Goal: Transaction & Acquisition: Purchase product/service

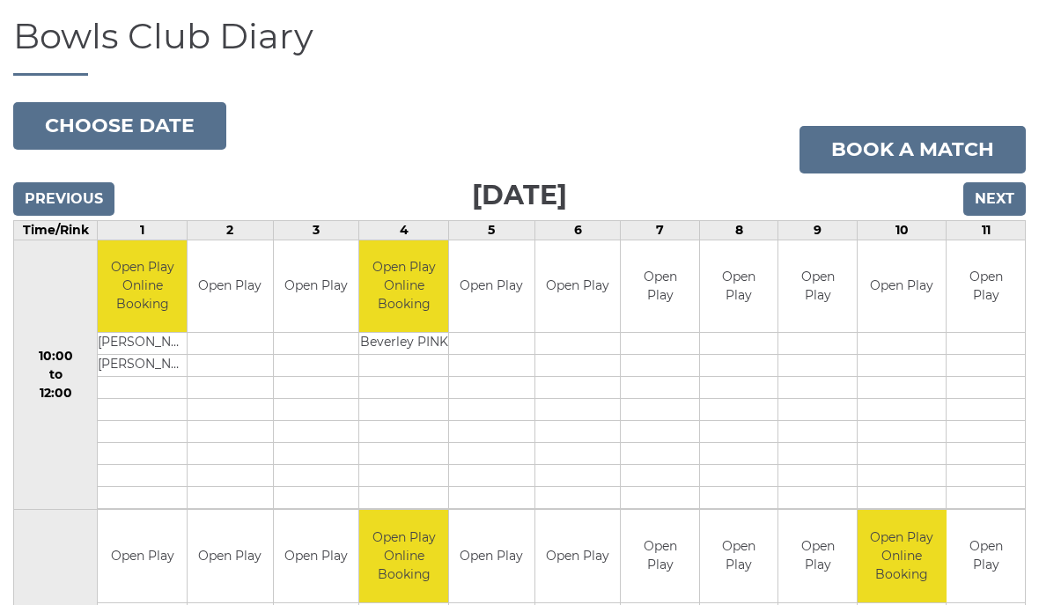
scroll to position [118, 0]
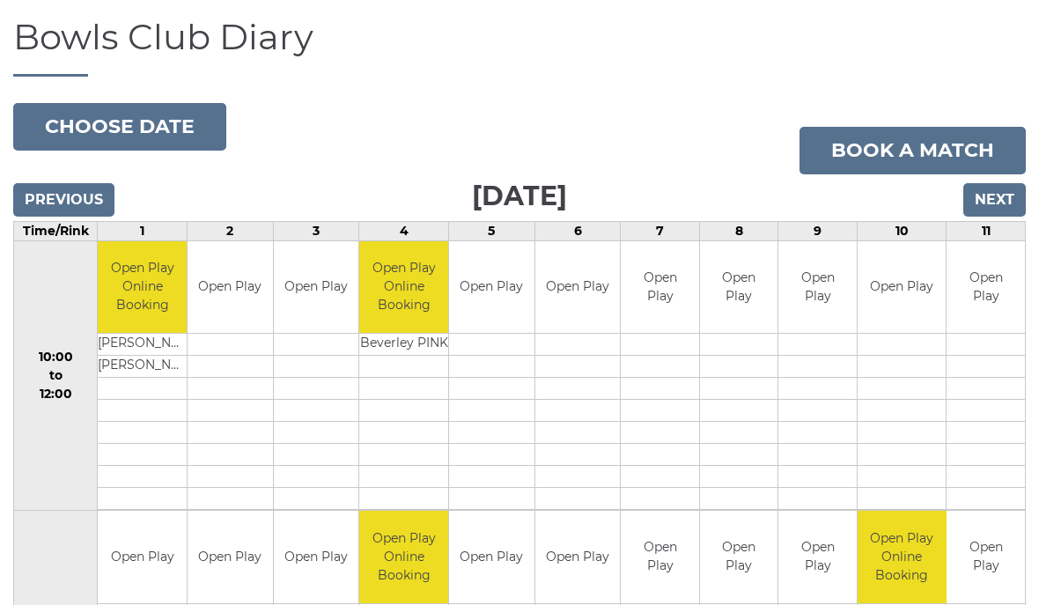
click at [1003, 194] on input "Next" at bounding box center [994, 199] width 62 height 33
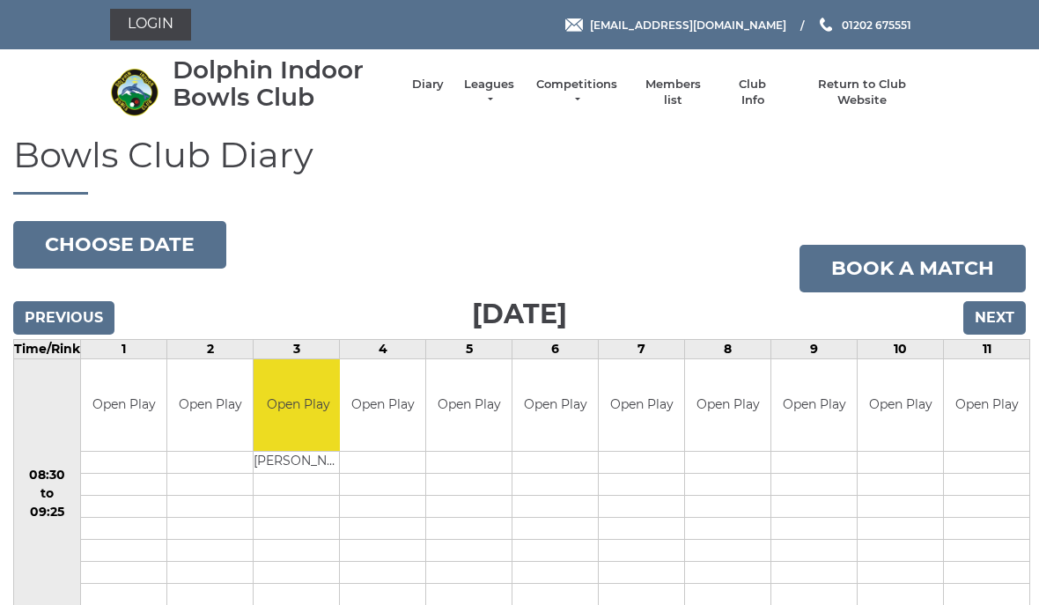
click at [158, 28] on link "Login" at bounding box center [150, 25] width 81 height 32
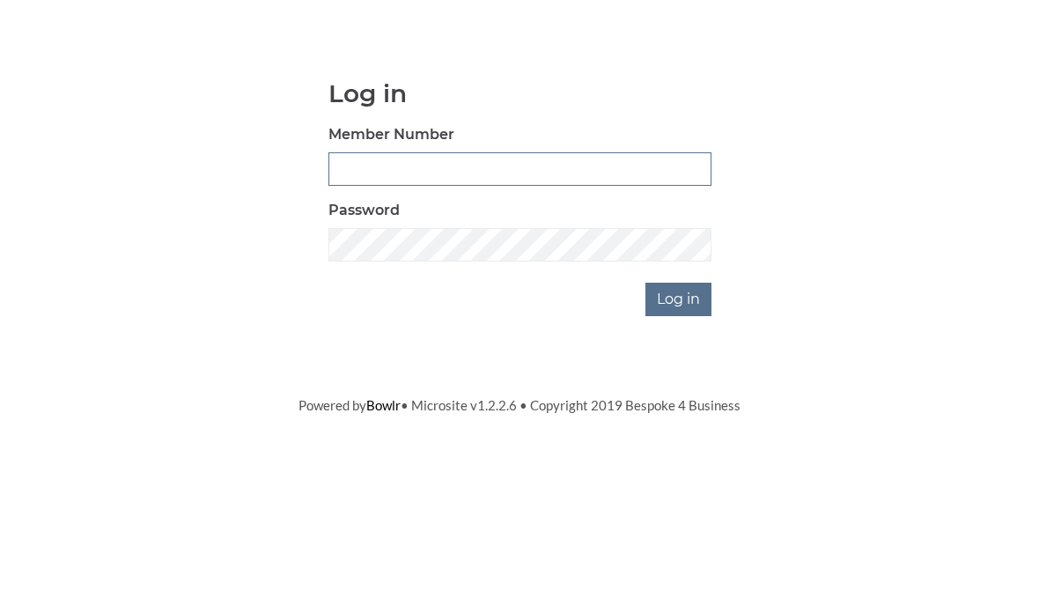
type input "3993"
click at [679, 417] on input "Log in" at bounding box center [678, 433] width 66 height 33
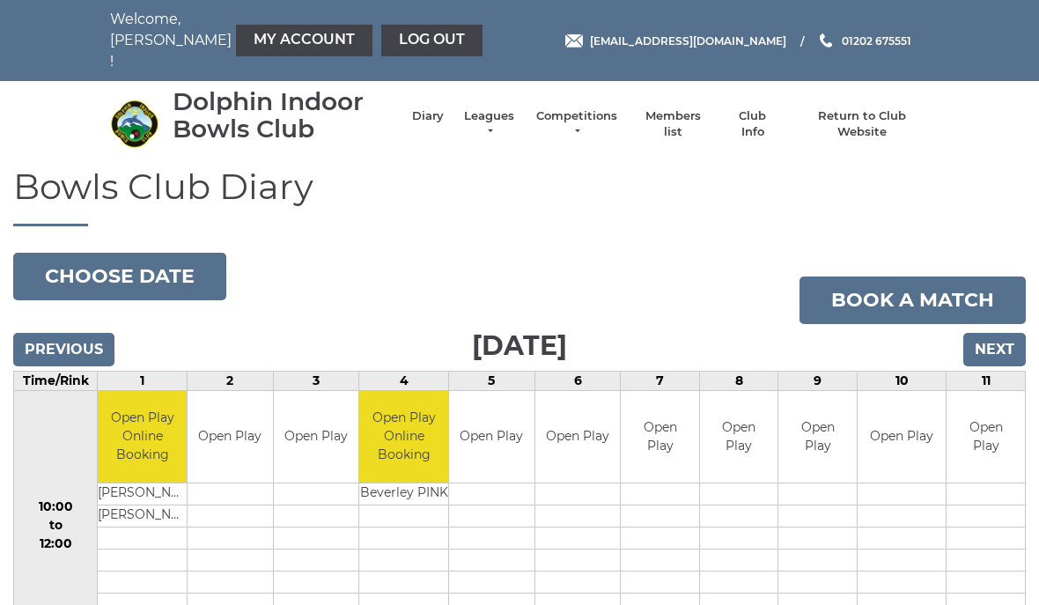
click at [261, 28] on link "My Account" at bounding box center [304, 41] width 136 height 32
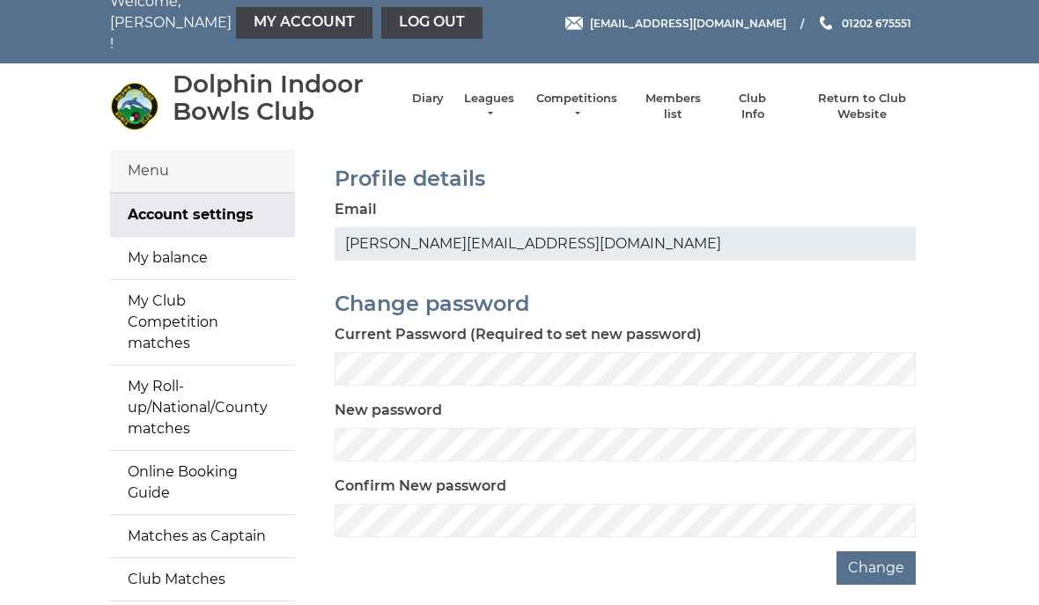
scroll to position [59, 0]
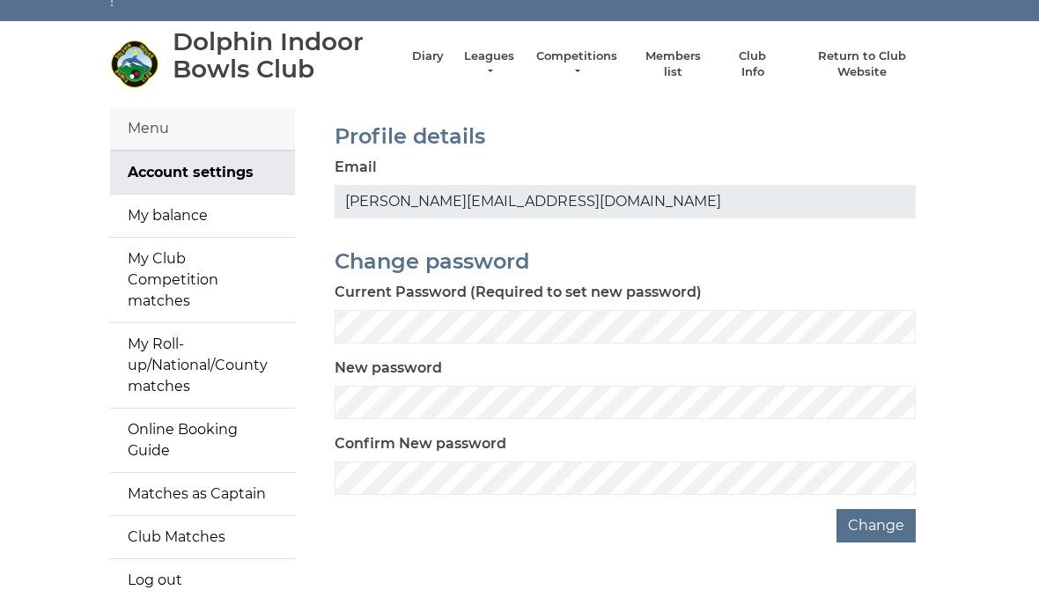
click at [182, 195] on link "My balance" at bounding box center [202, 216] width 185 height 42
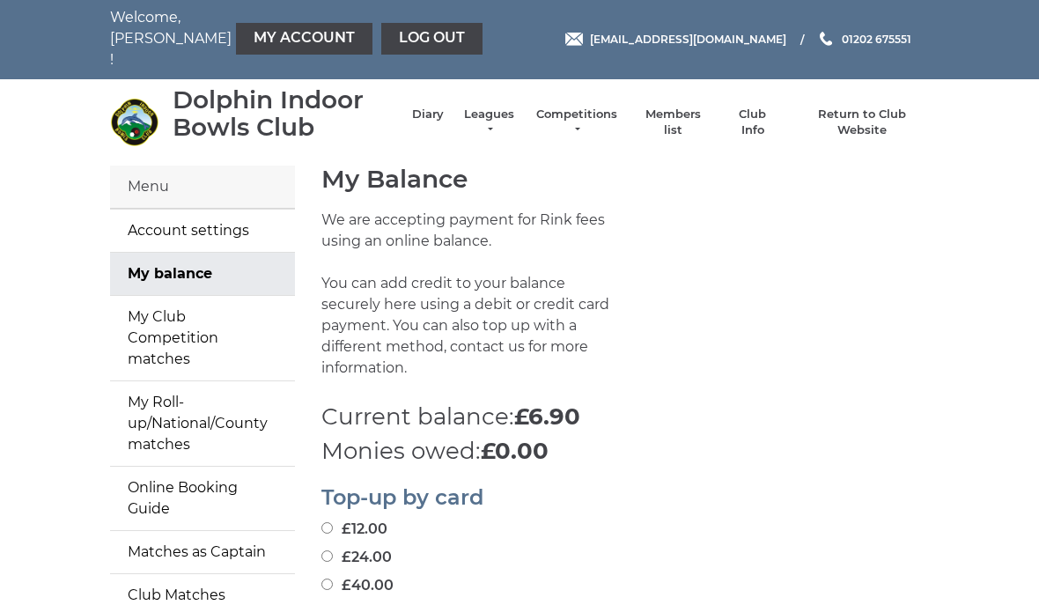
scroll to position [127, 0]
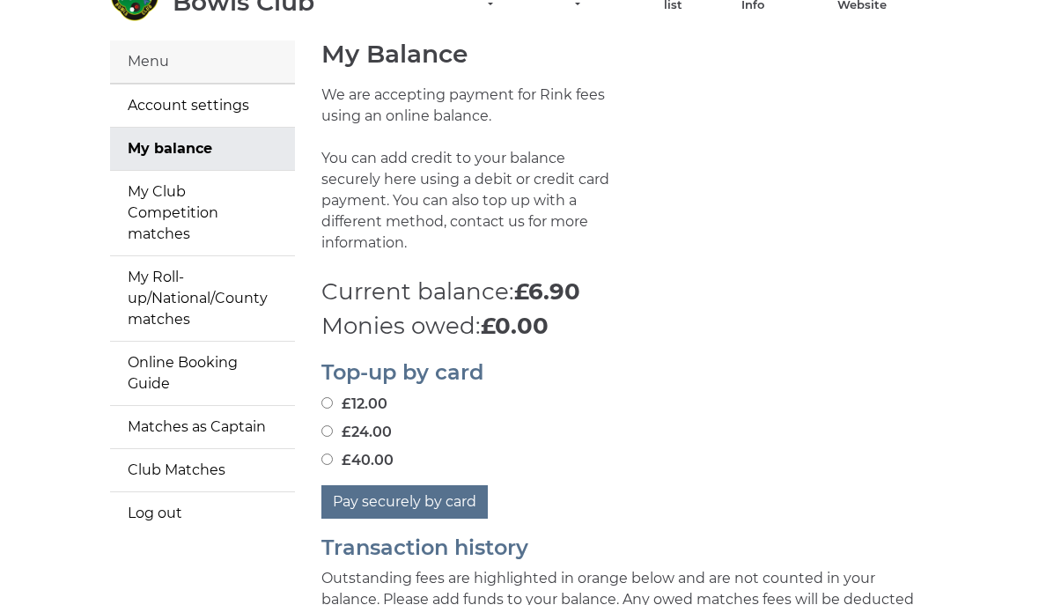
click at [334, 422] on label "£24.00" at bounding box center [356, 432] width 70 height 21
click at [333, 425] on input "£24.00" at bounding box center [326, 430] width 11 height 11
radio input "true"
click at [413, 485] on button "Pay securely by card" at bounding box center [404, 501] width 166 height 33
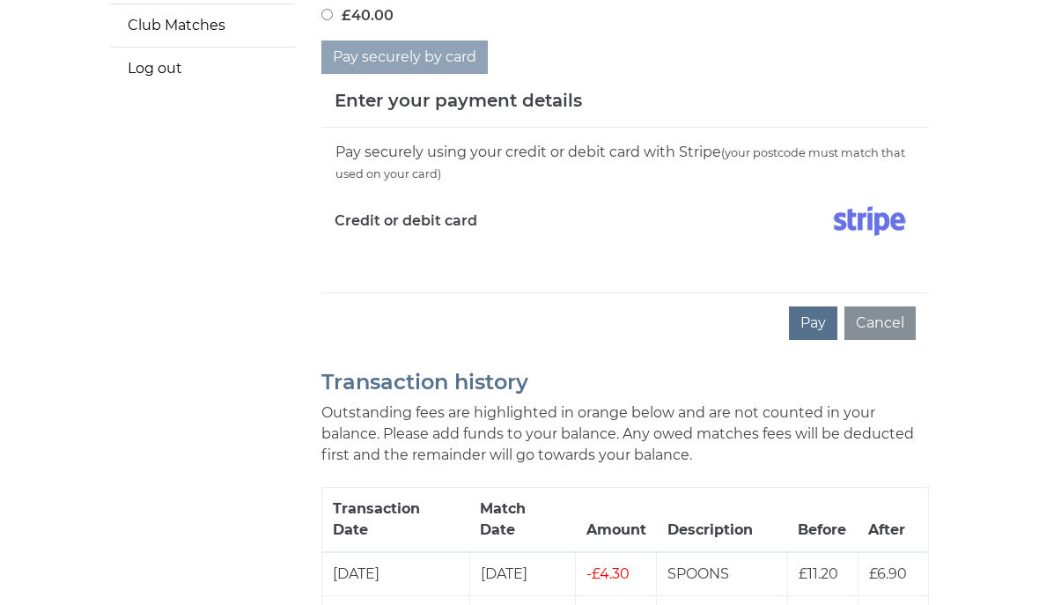
scroll to position [547, 0]
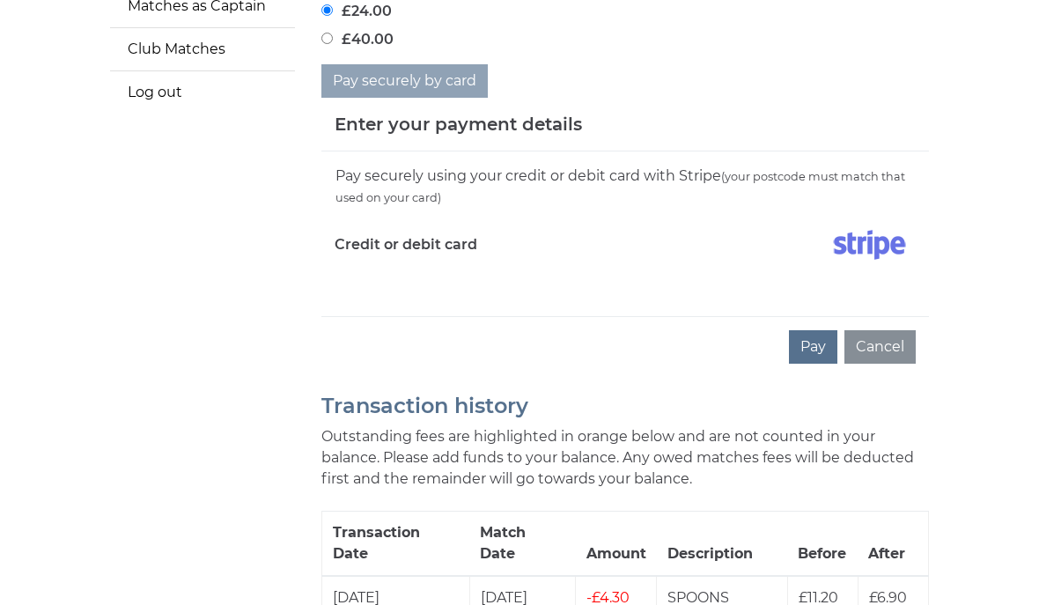
click at [818, 330] on button "Pay" at bounding box center [813, 346] width 48 height 33
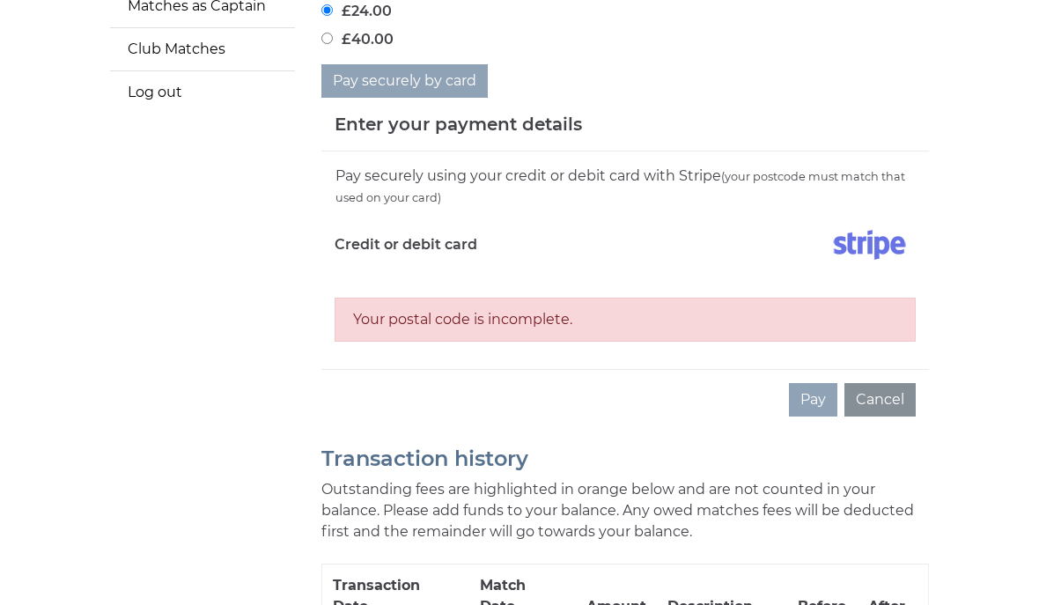
click at [878, 274] on div "Your postal code is incomplete." at bounding box center [624, 308] width 581 height 68
click at [872, 274] on div "Your postal code is incomplete." at bounding box center [624, 308] width 581 height 68
click at [509, 297] on div "Your postal code is incomplete." at bounding box center [624, 319] width 581 height 44
click at [870, 274] on div "Your postal code is incomplete." at bounding box center [624, 308] width 581 height 68
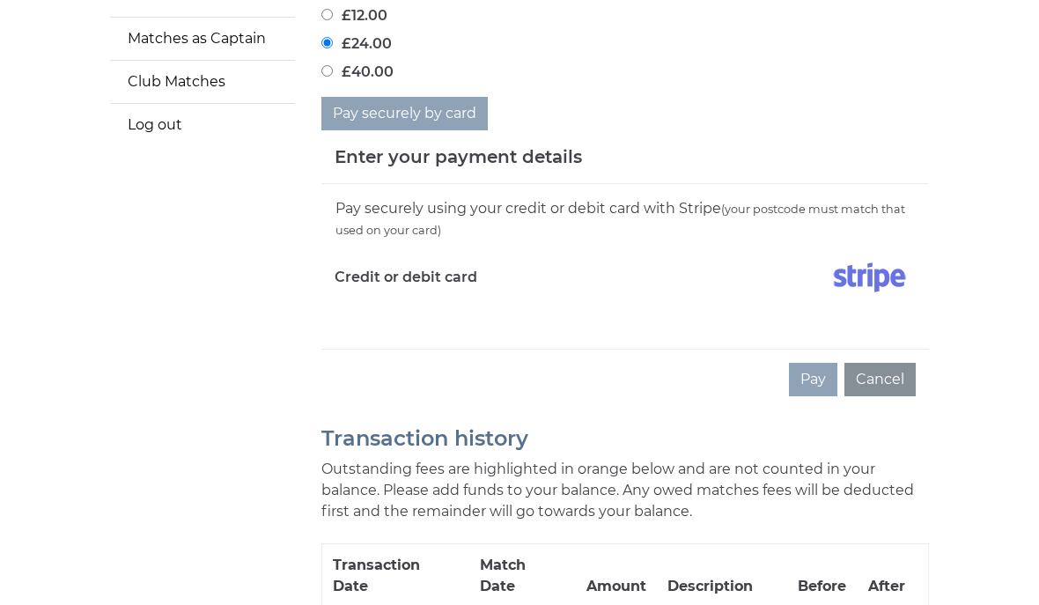
scroll to position [512, 0]
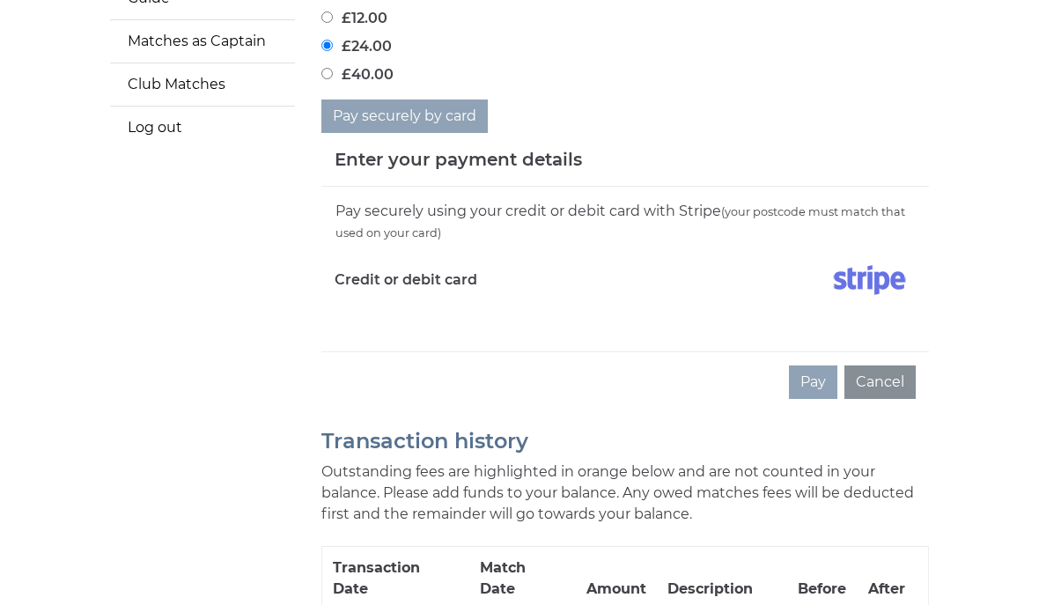
click at [734, 461] on p "Outstanding fees are highlighted in orange below and are not counted in your ba…" at bounding box center [624, 492] width 607 height 63
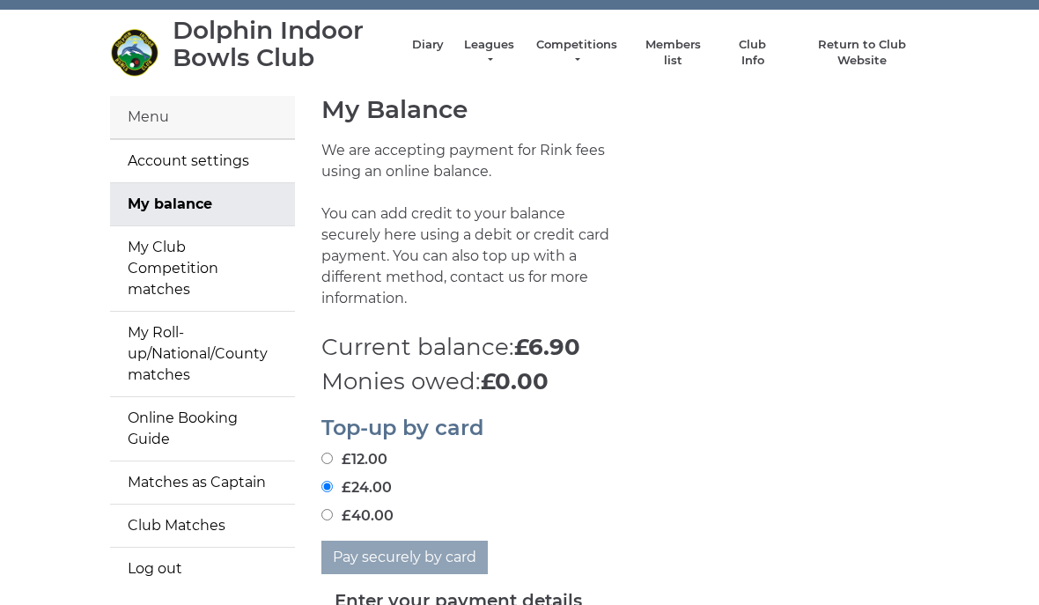
scroll to position [0, 0]
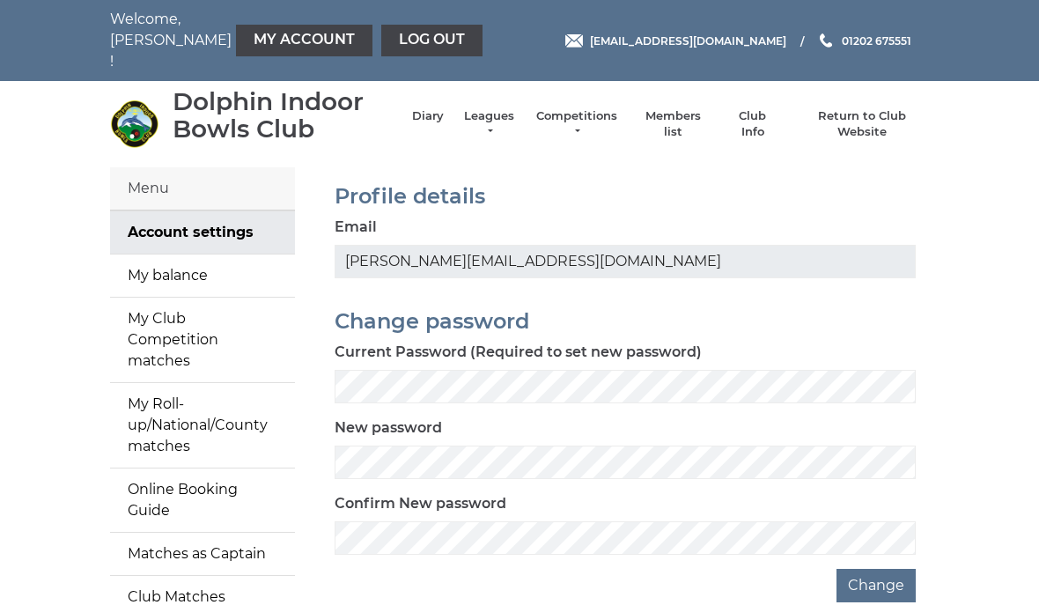
click at [187, 254] on link "My balance" at bounding box center [202, 275] width 185 height 42
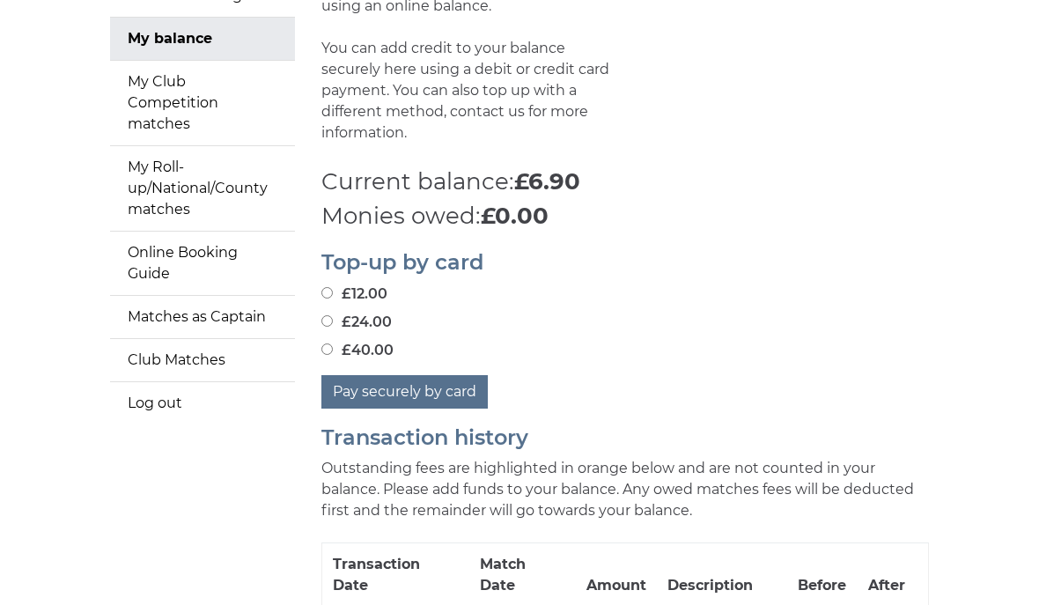
scroll to position [250, 0]
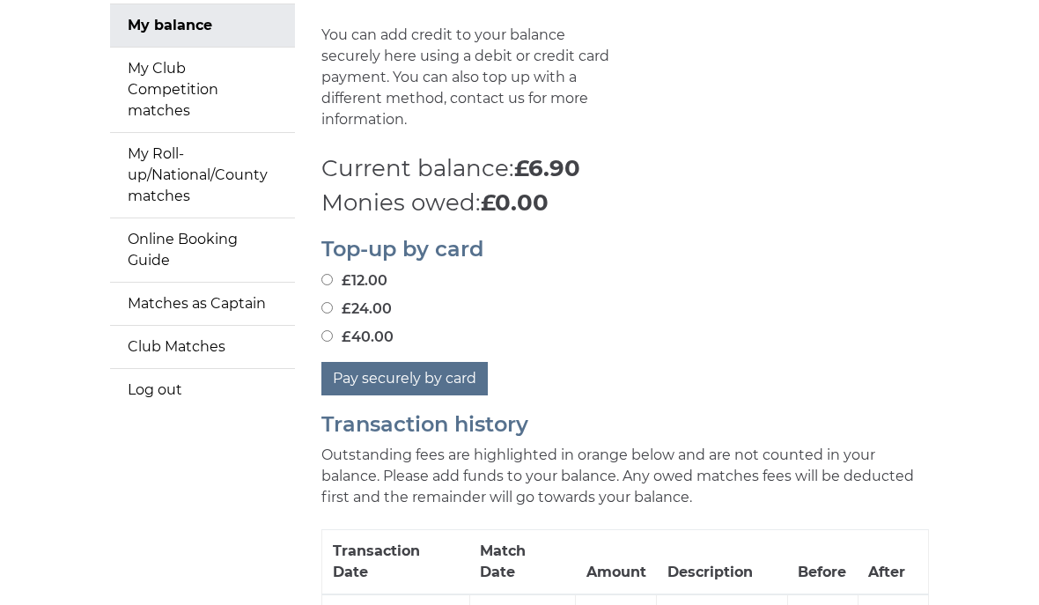
click at [327, 302] on input "£24.00" at bounding box center [326, 307] width 11 height 11
radio input "true"
click at [424, 362] on button "Pay securely by card" at bounding box center [404, 378] width 166 height 33
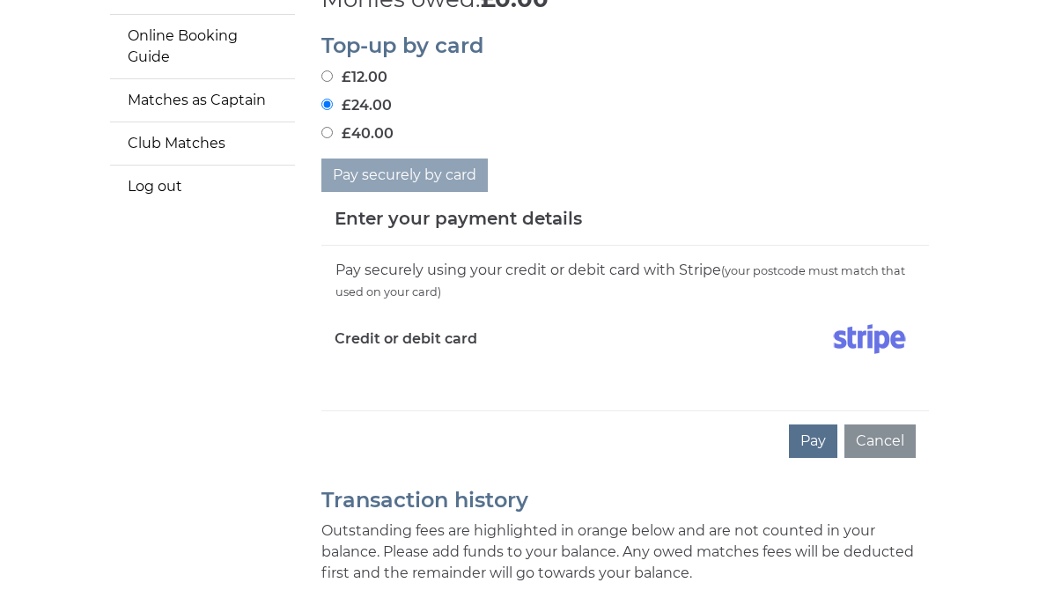
scroll to position [458, 0]
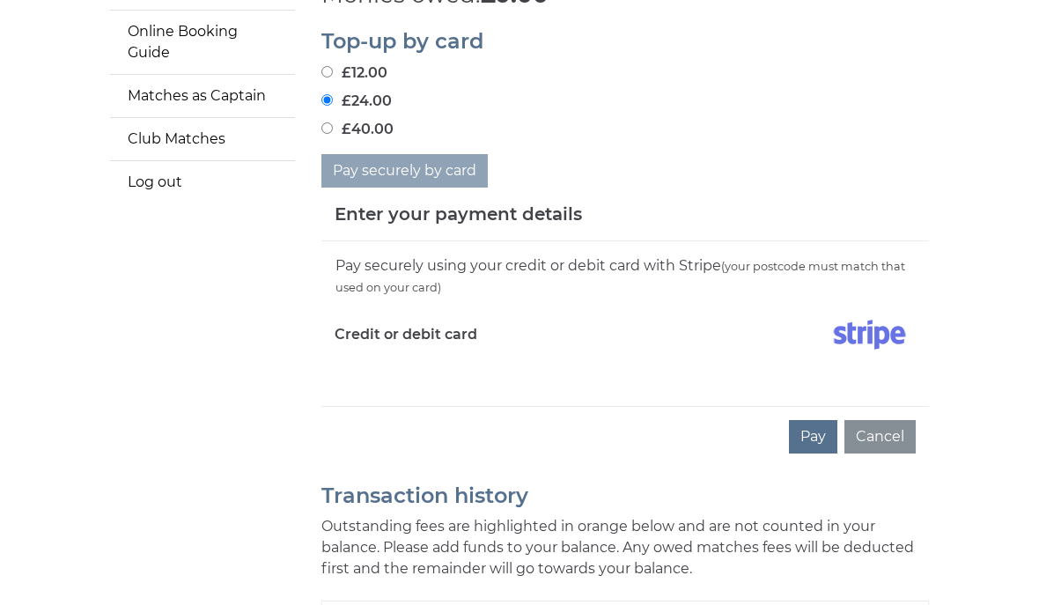
click at [427, 341] on div "Pay securely using your credit or debit card with Stripe (your postcode must ma…" at bounding box center [624, 323] width 607 height 165
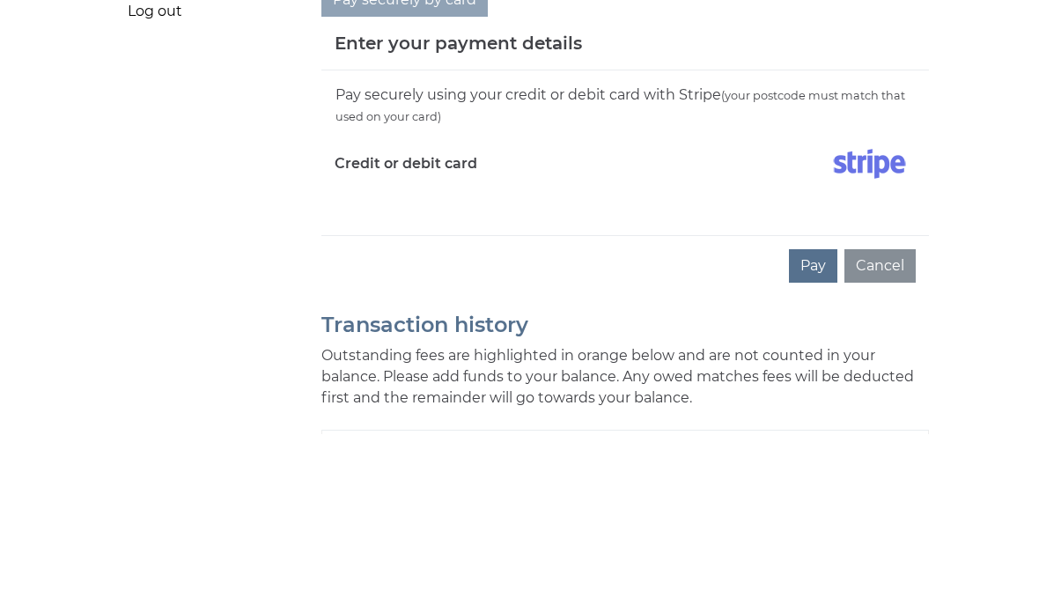
click at [819, 420] on button "Pay" at bounding box center [813, 436] width 48 height 33
